Goal: Information Seeking & Learning: Find specific fact

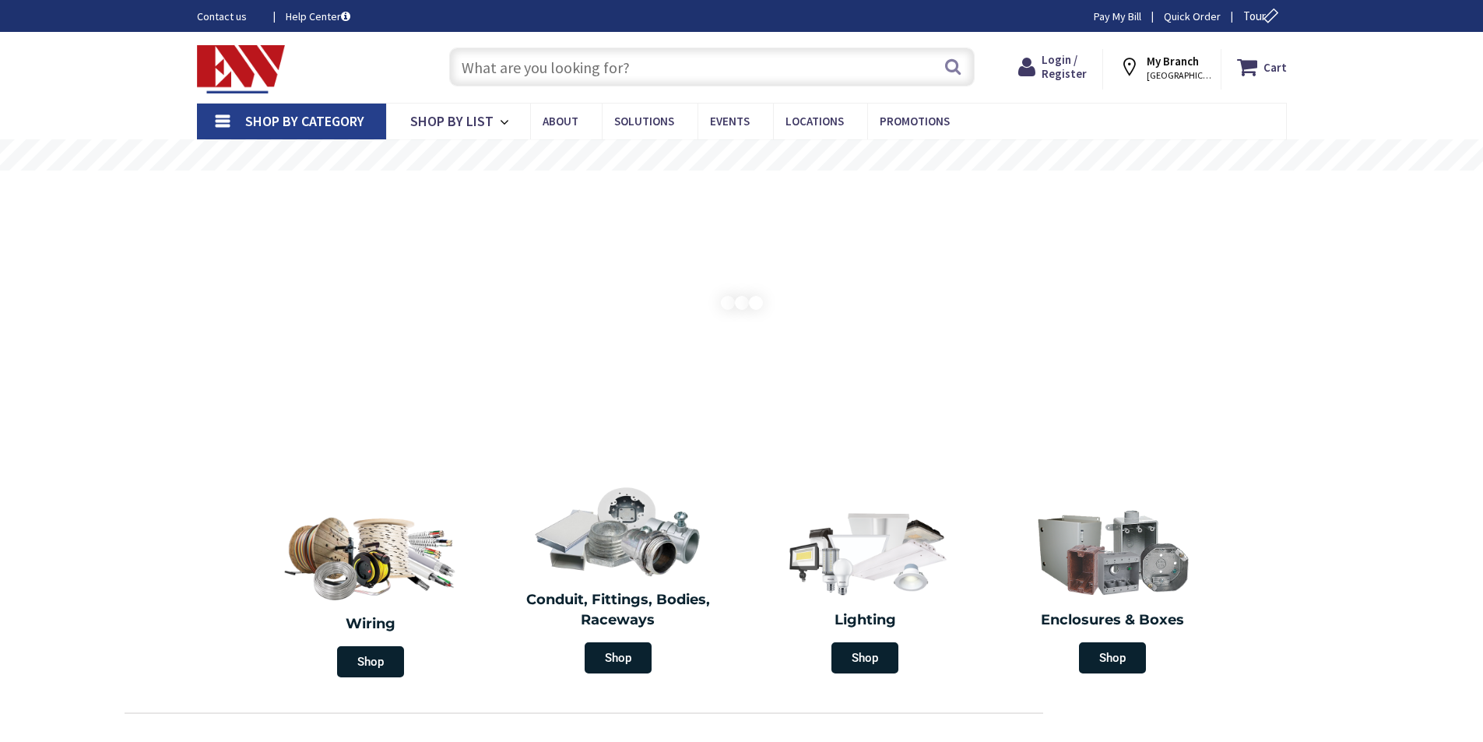
click at [596, 70] on input "text" at bounding box center [712, 66] width 526 height 39
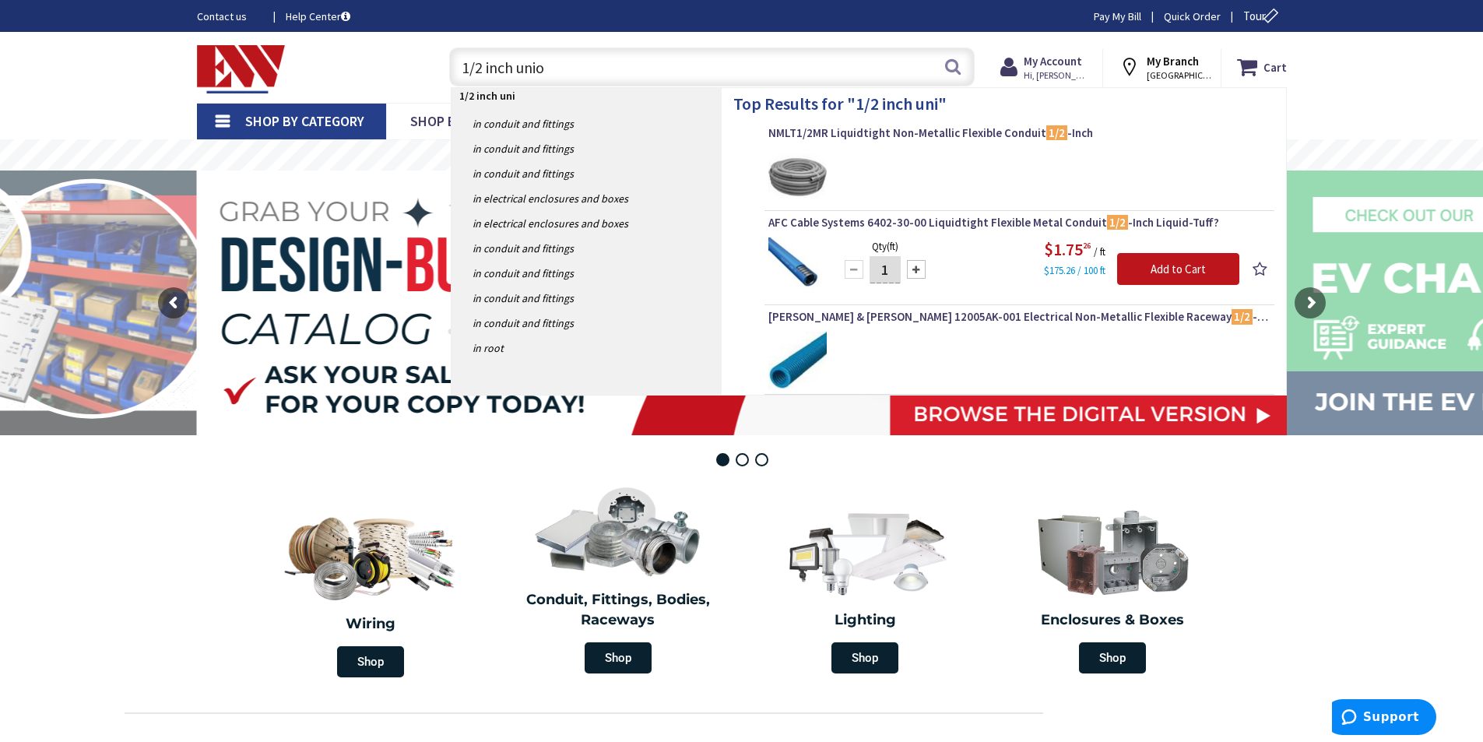
type input "1/2 inch union"
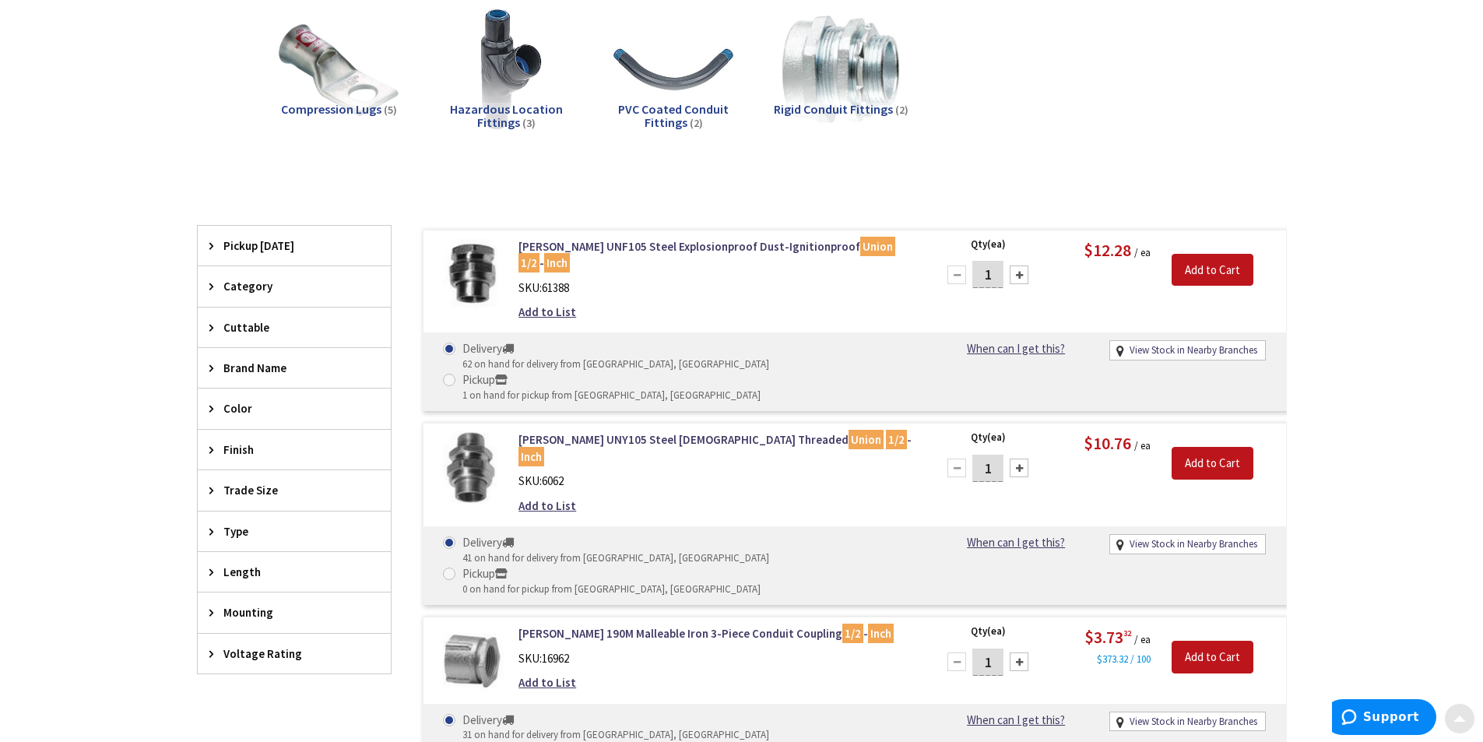
scroll to position [234, 0]
click at [617, 431] on link "Crouse-Hinds UNY105 Steel Male Threaded Union 1/2 - Inch" at bounding box center [717, 447] width 396 height 33
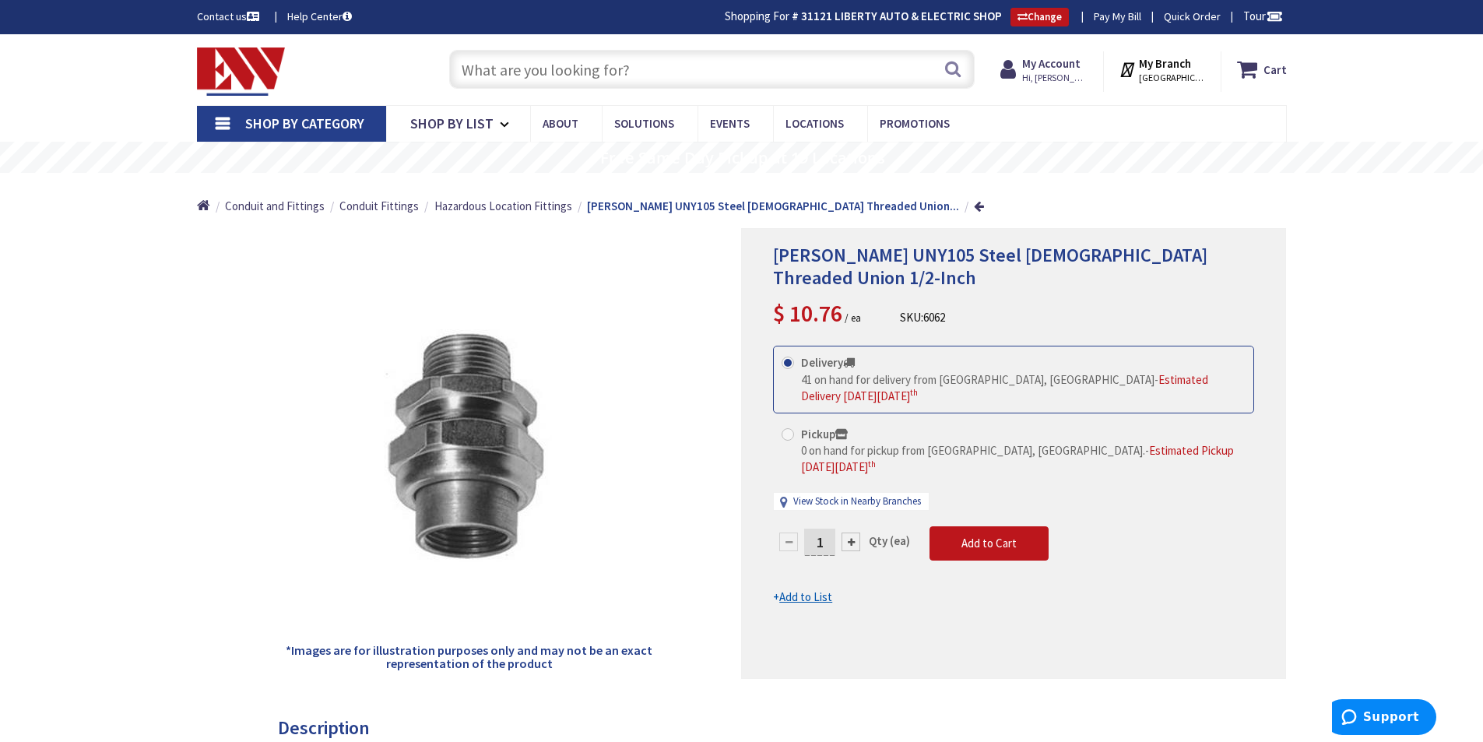
click at [547, 65] on input "text" at bounding box center [712, 69] width 526 height 39
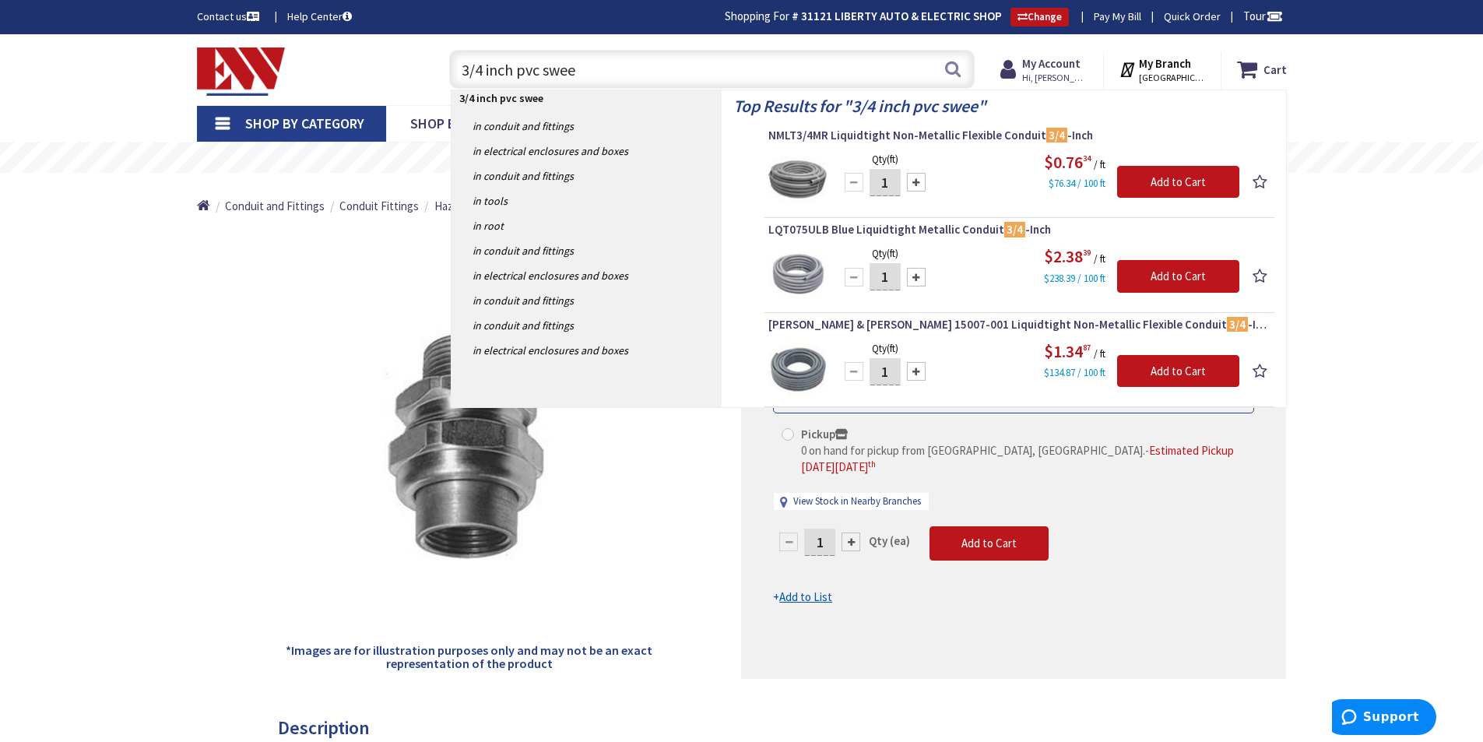
type input "3/4 inch pvc sweep"
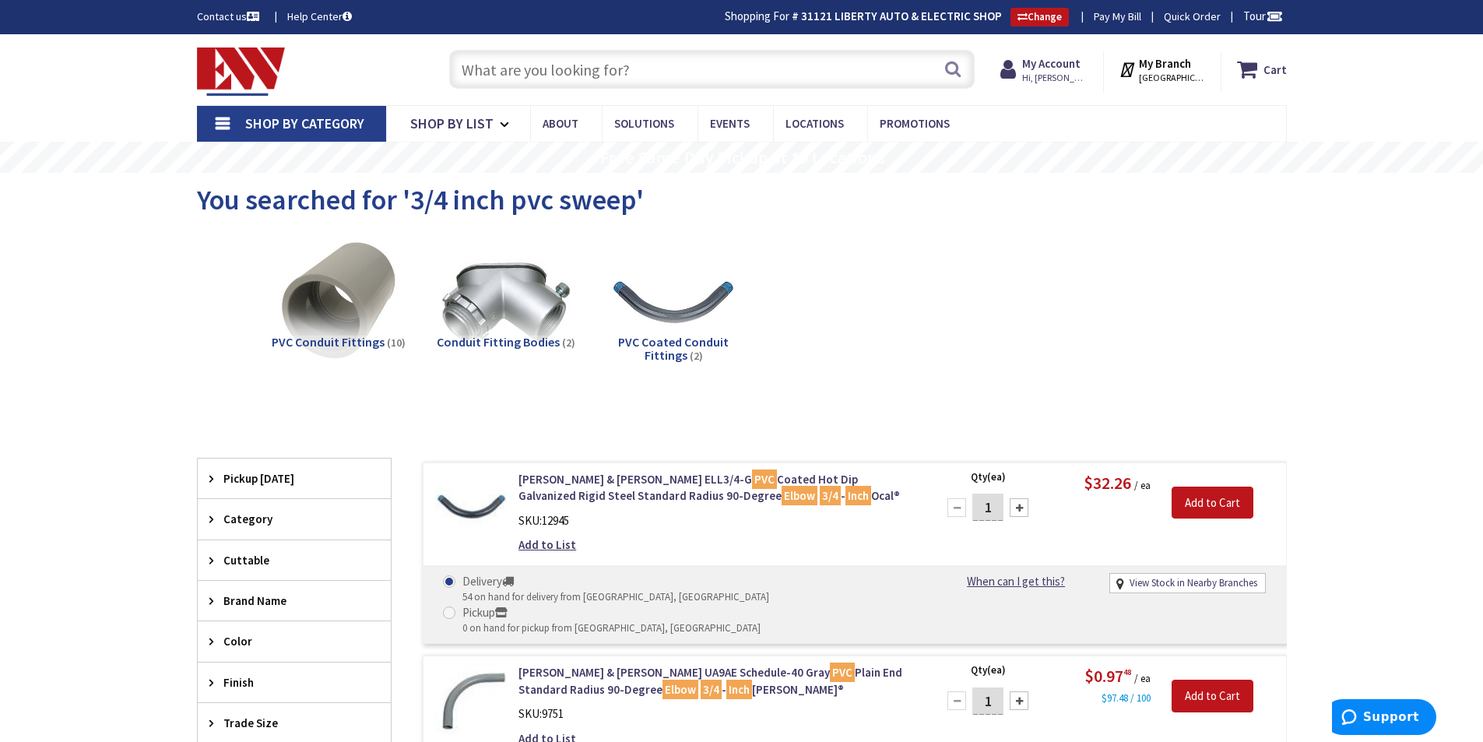
click at [637, 74] on input "text" at bounding box center [712, 69] width 526 height 39
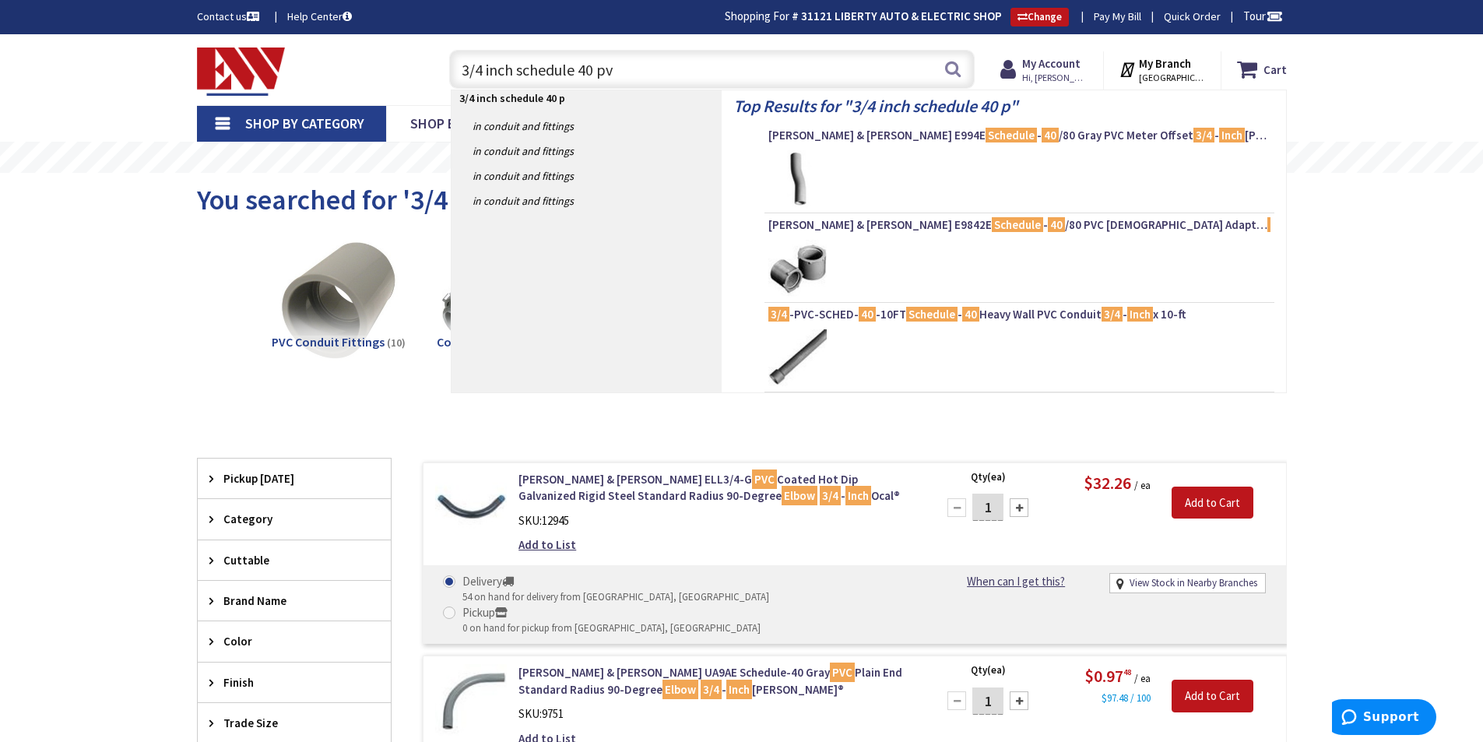
type input "3/4 inch schedule 40 pvc"
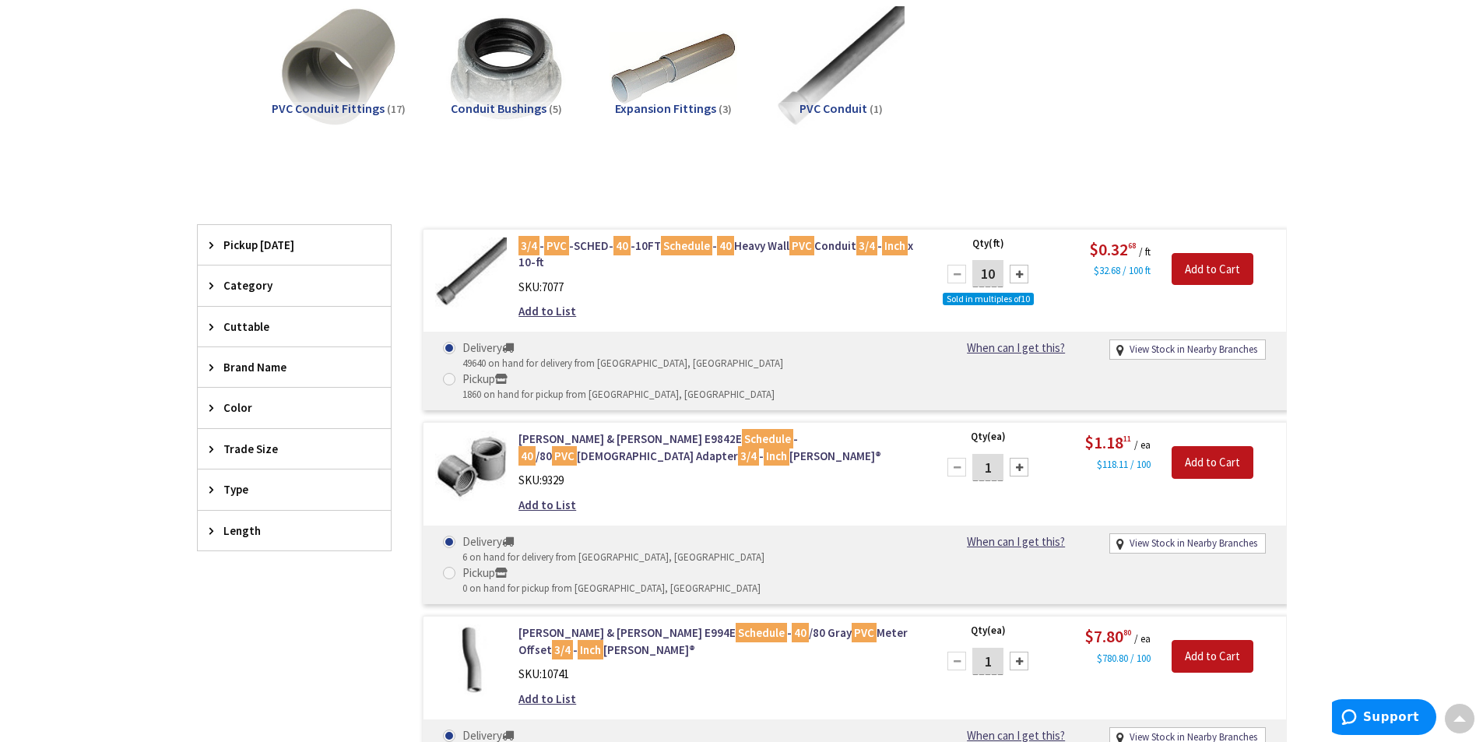
scroll to position [236, 0]
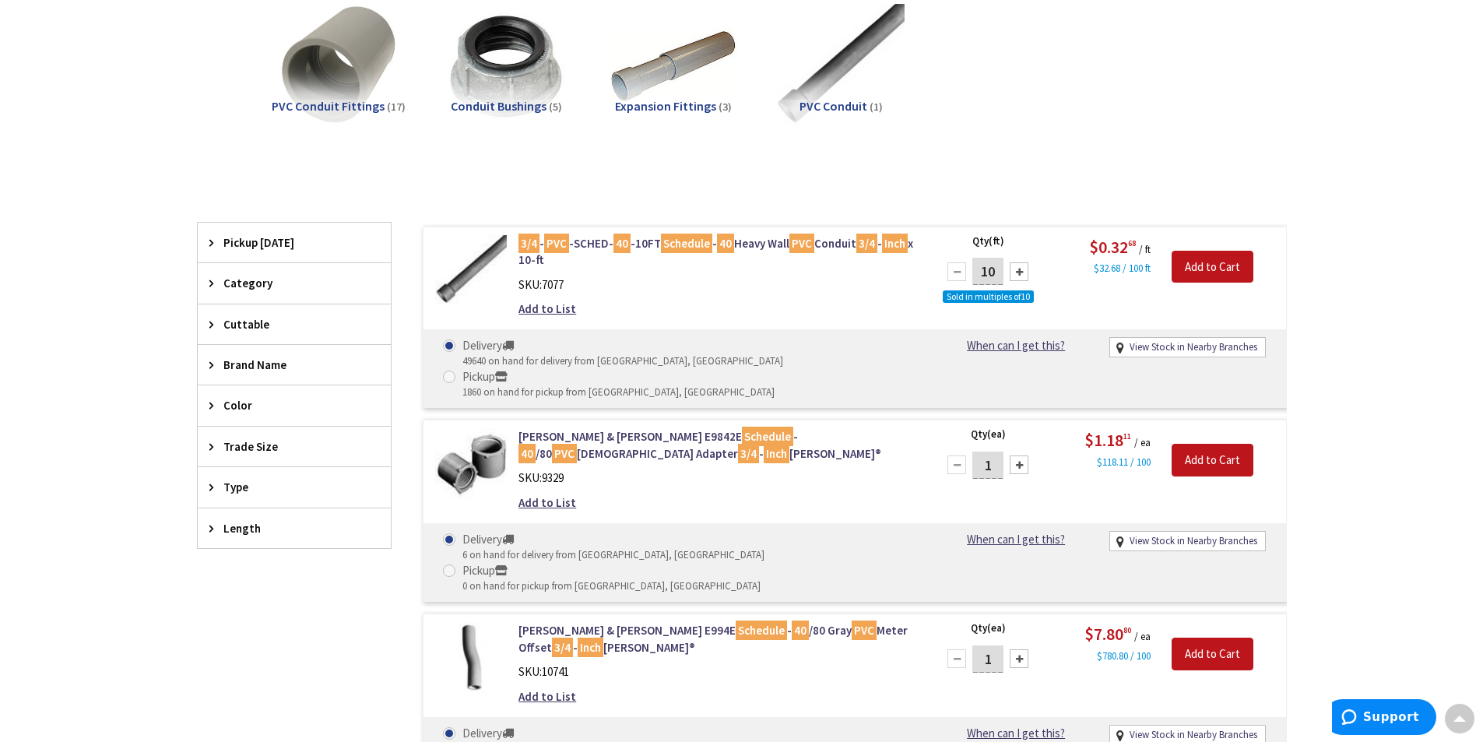
click at [1436, 232] on div "Skip to Content Toggle Nav Search Cart My Cart Close" at bounding box center [741, 690] width 1483 height 1785
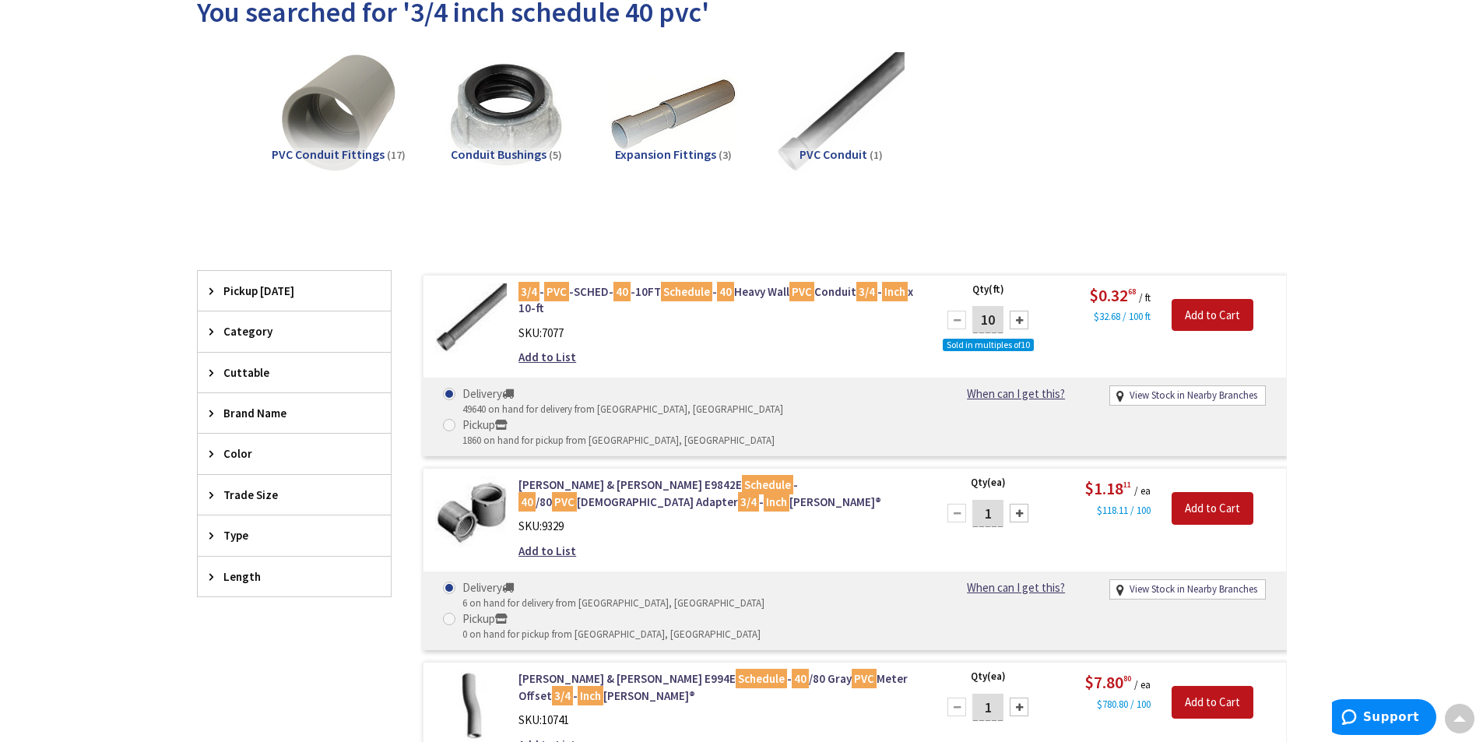
scroll to position [158, 0]
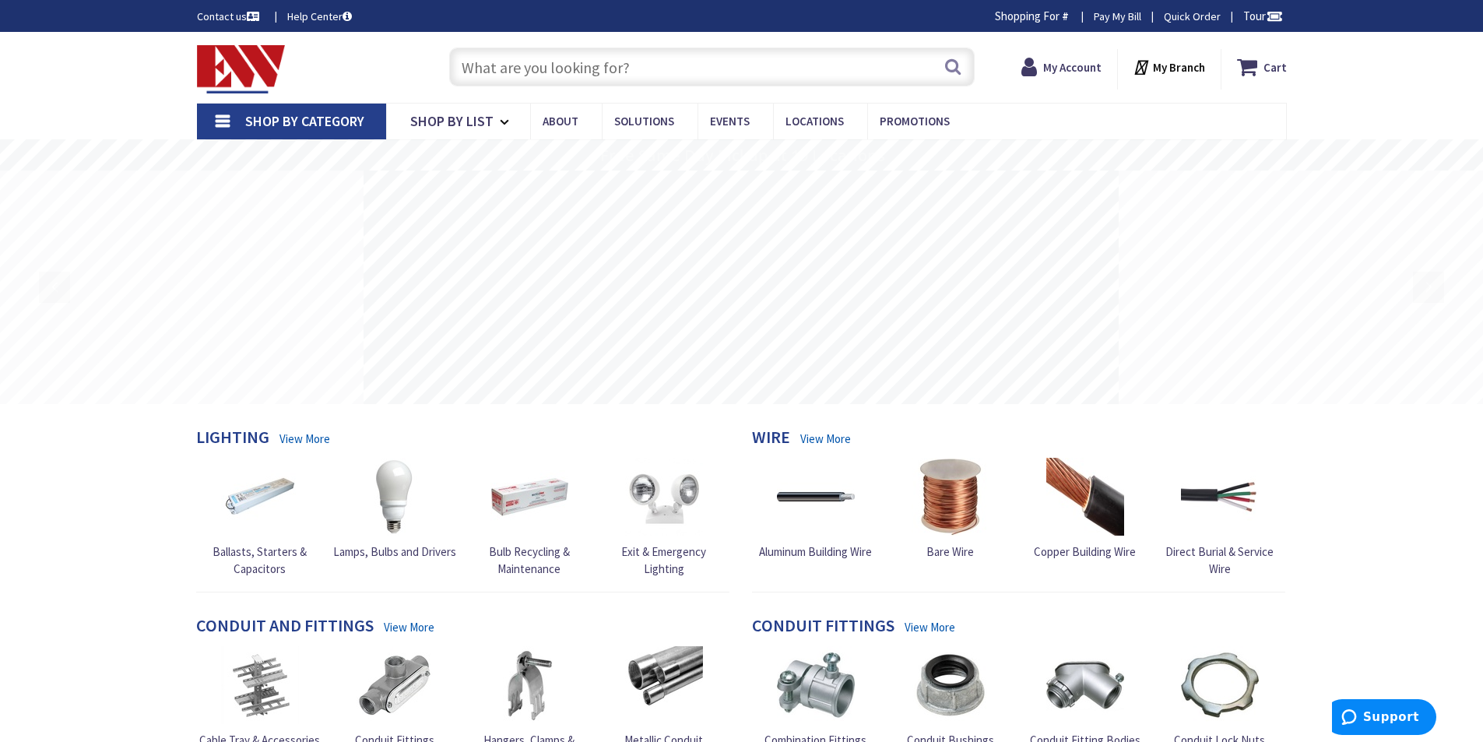
click at [613, 60] on input "text" at bounding box center [712, 66] width 526 height 39
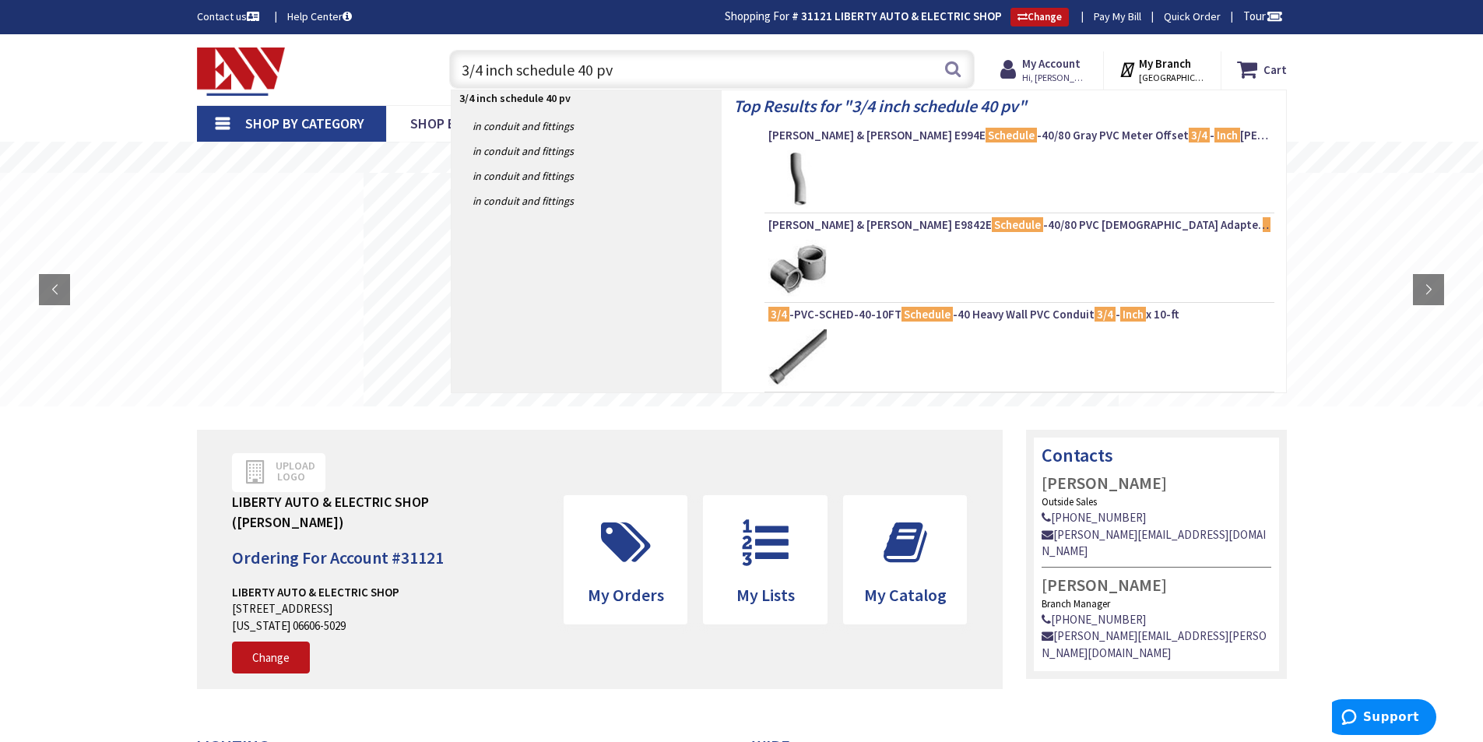
type input "3/4 inch schedule 40 pvc"
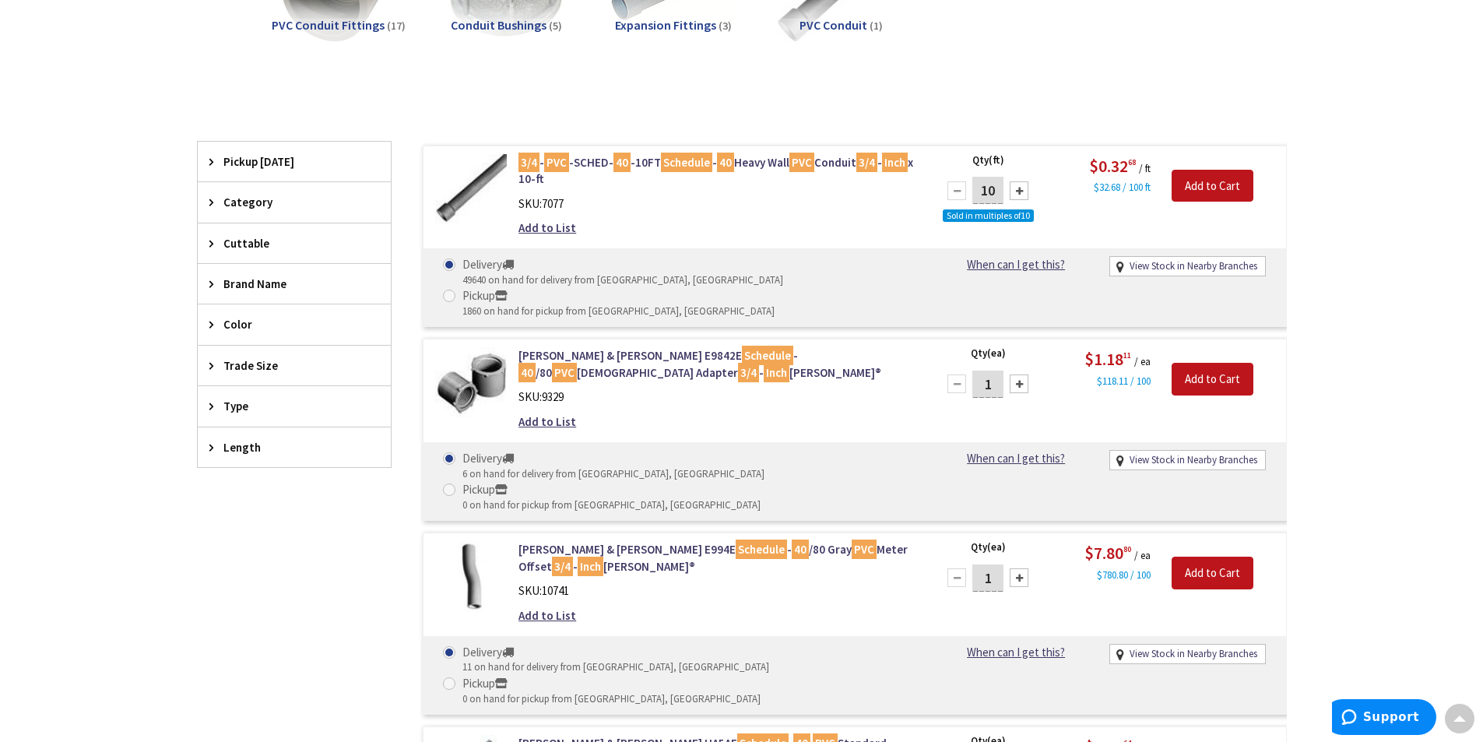
scroll to position [392, 0]
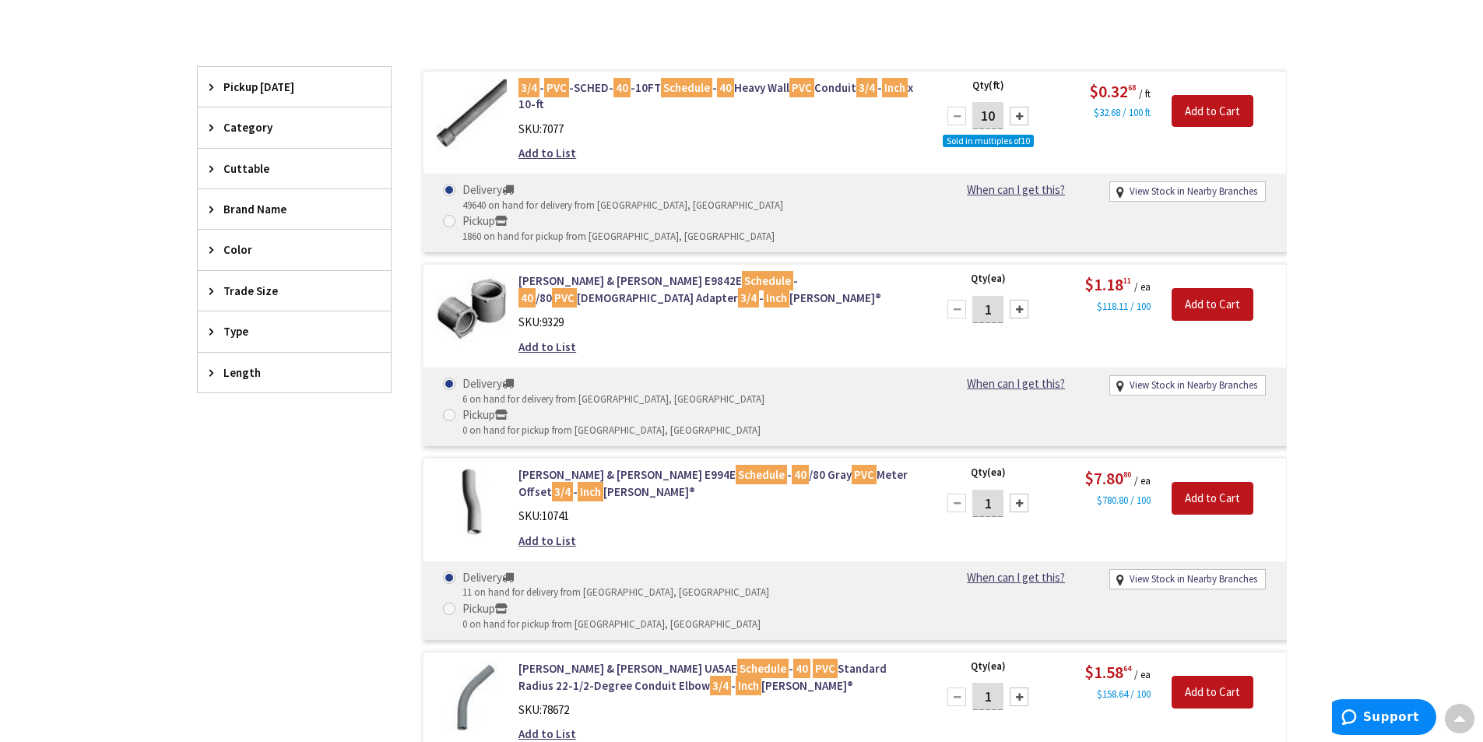
click at [49, 420] on div "Skip to Content Toggle Nav Search Cart My Cart Close" at bounding box center [741, 535] width 1483 height 1785
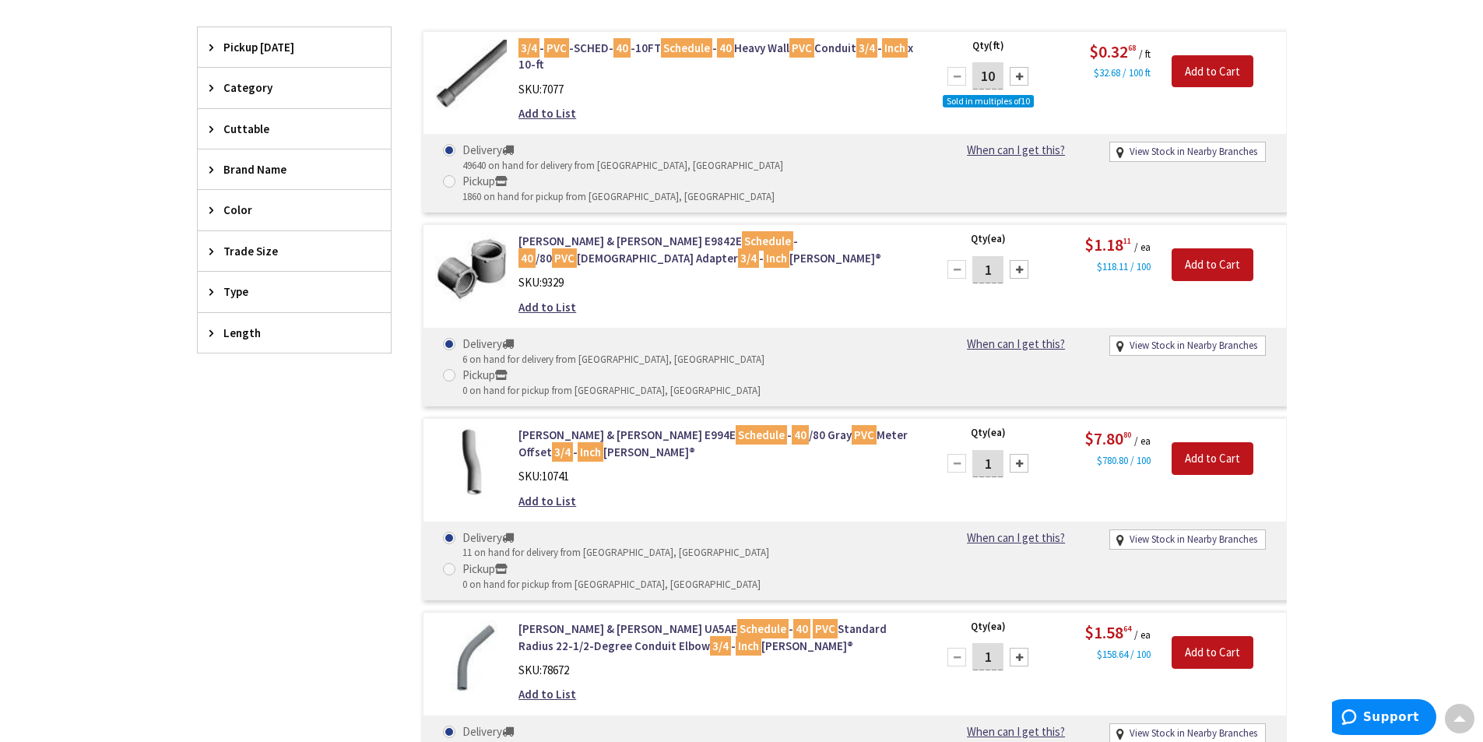
scroll to position [469, 0]
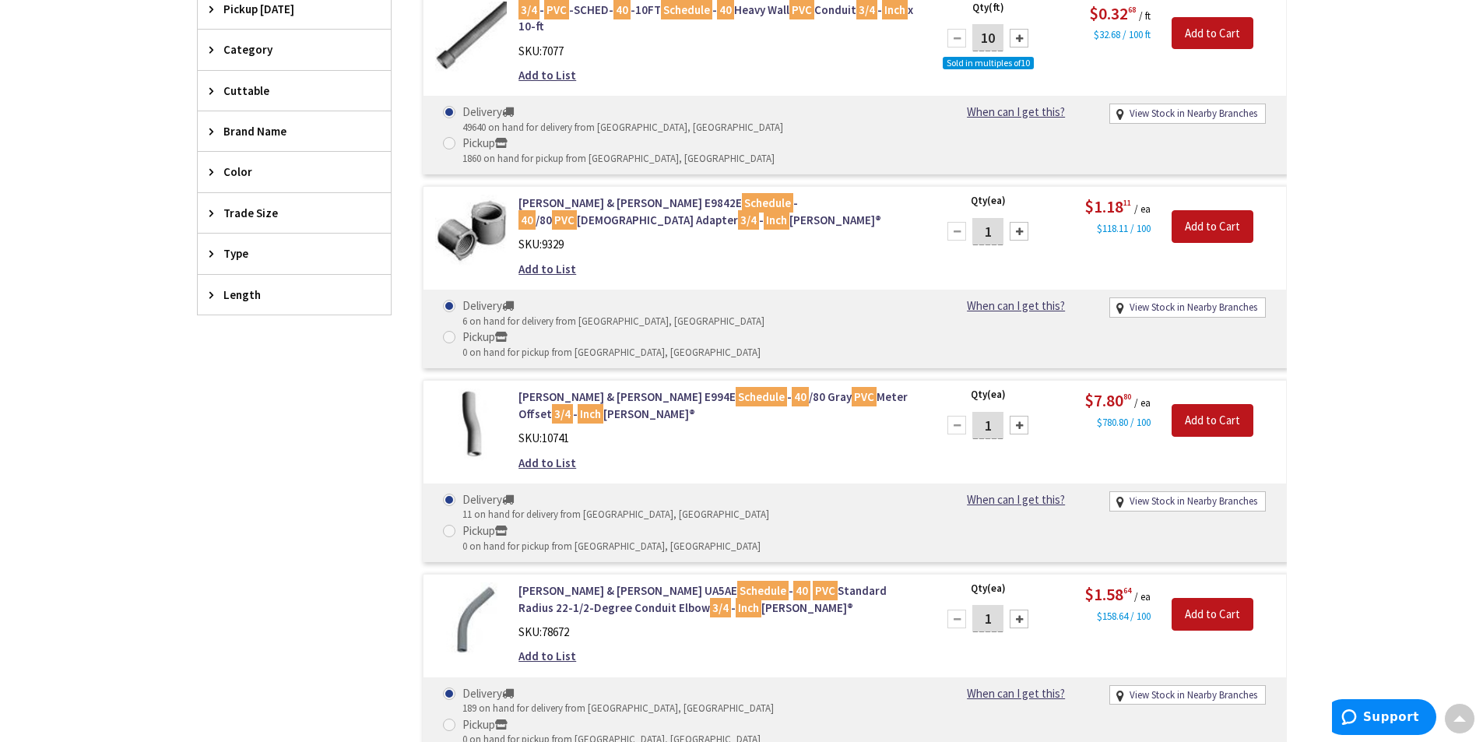
click at [1404, 308] on div "Skip to Content Toggle Nav Search Cart My Cart Close" at bounding box center [741, 457] width 1483 height 1785
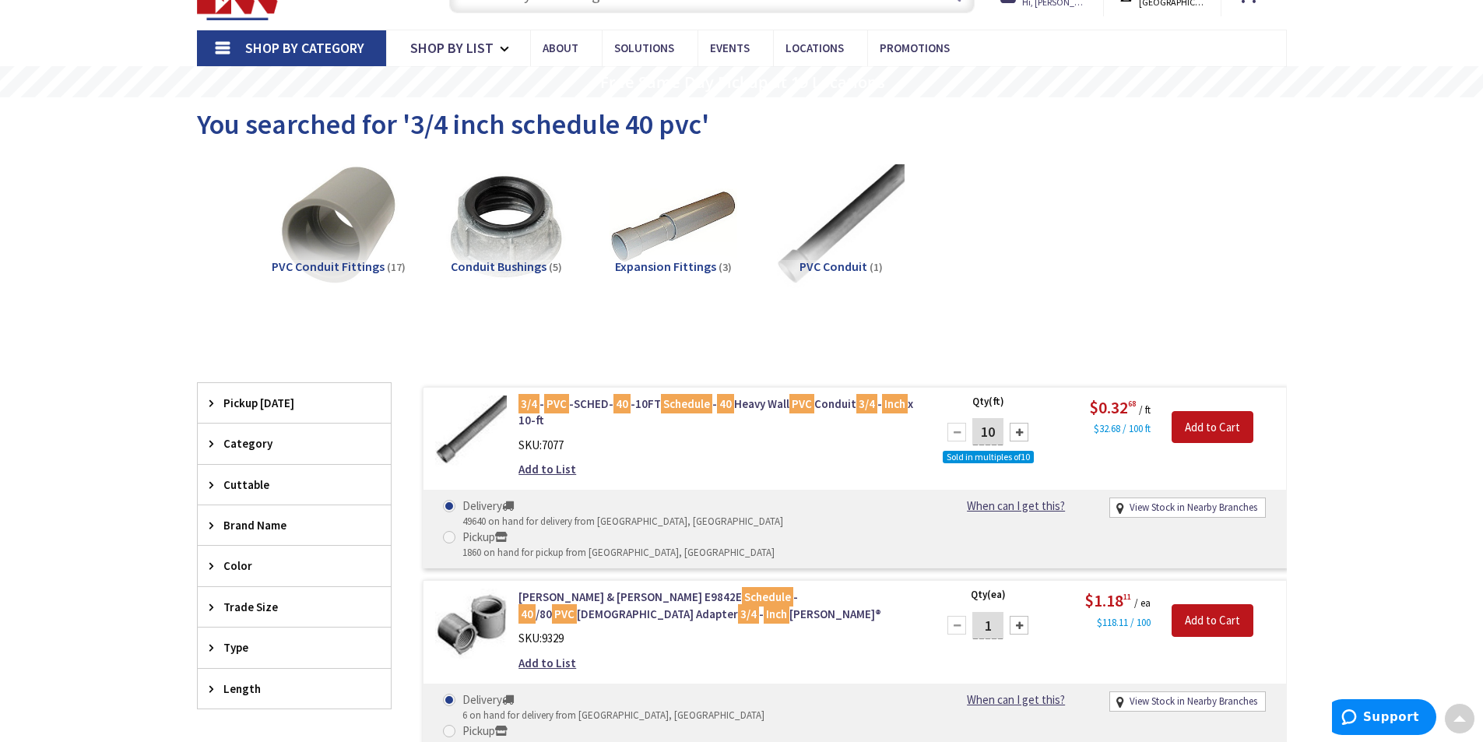
scroll to position [0, 0]
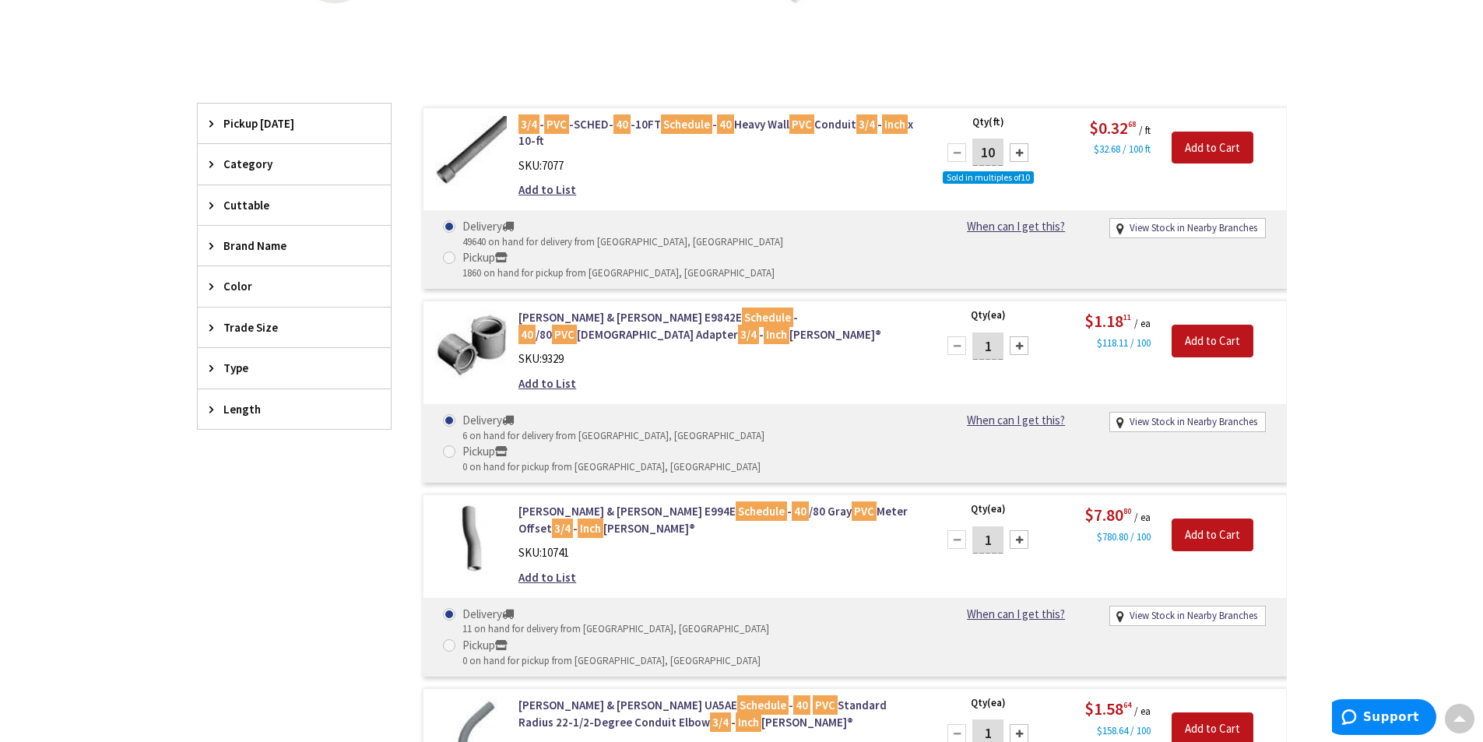
scroll to position [389, 0]
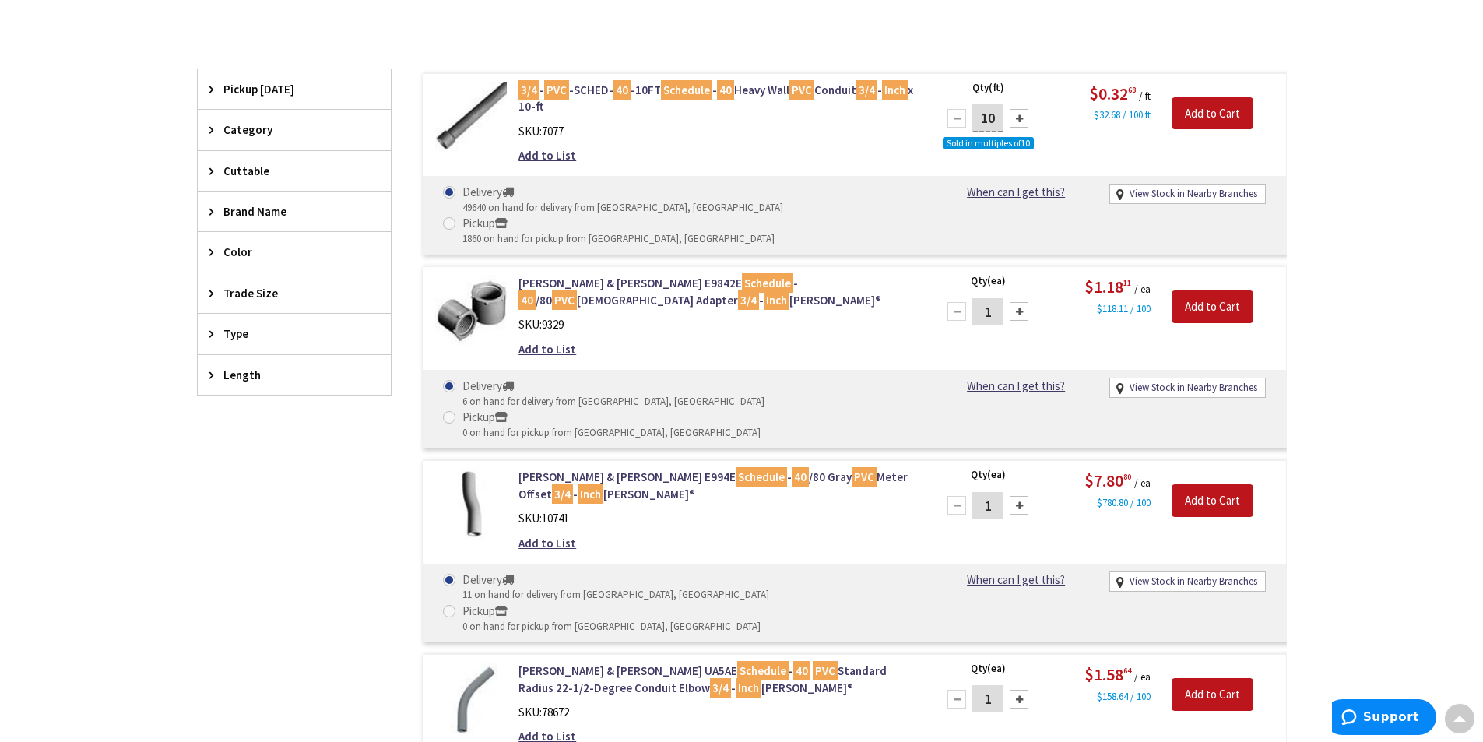
drag, startPoint x: 1351, startPoint y: 111, endPoint x: 1408, endPoint y: 68, distance: 71.8
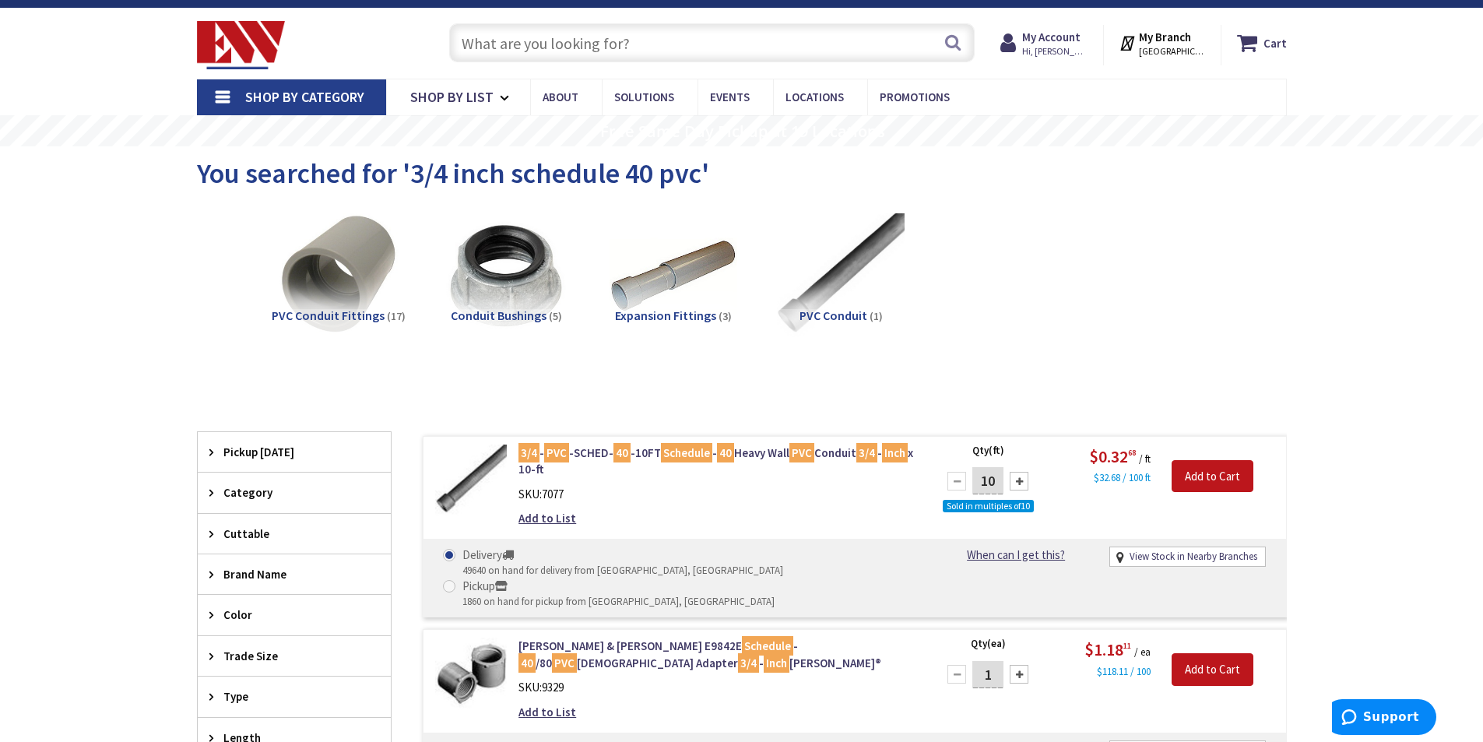
scroll to position [0, 0]
